Goal: Information Seeking & Learning: Learn about a topic

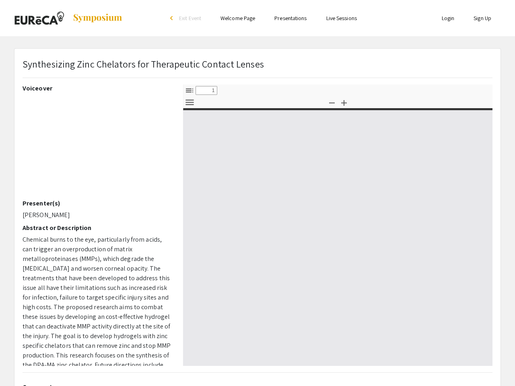
select select "custom"
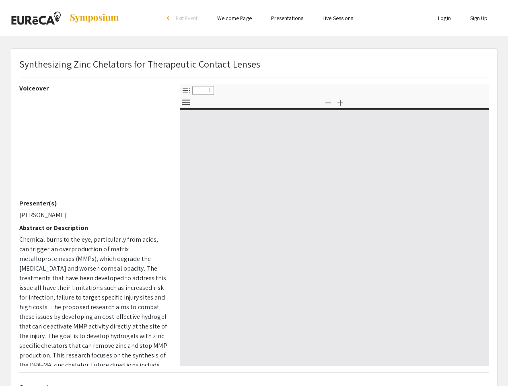
type input "0"
select select "custom"
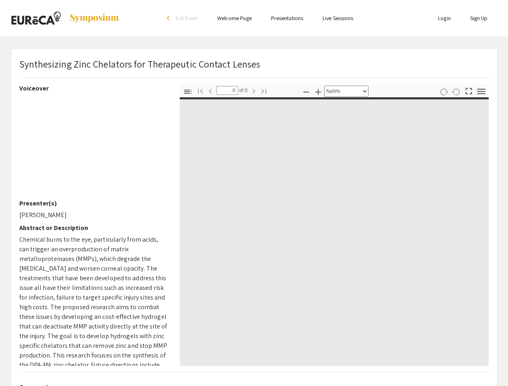
type input "1"
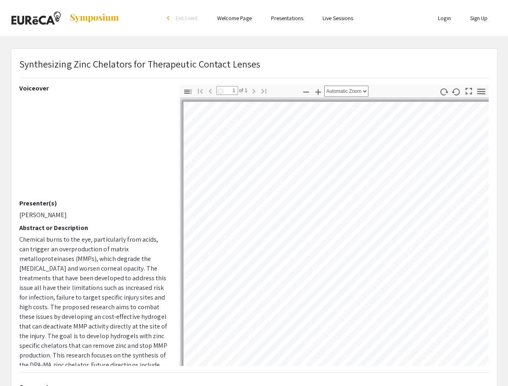
select select "auto"
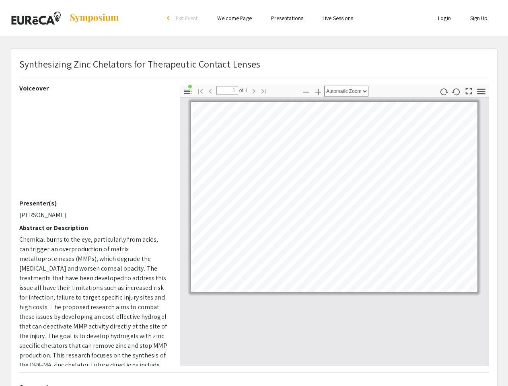
click at [184, 18] on span "Exit Event" at bounding box center [187, 17] width 22 height 7
click at [188, 91] on icon "button" at bounding box center [187, 92] width 7 height 4
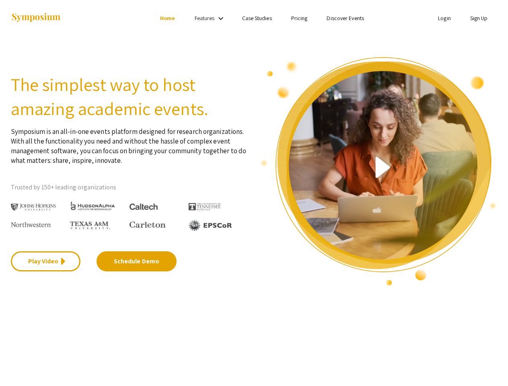
click at [210, 90] on h2 "The simplest way to host amazing academic events." at bounding box center [129, 96] width 237 height 48
